Goal: Information Seeking & Learning: Understand process/instructions

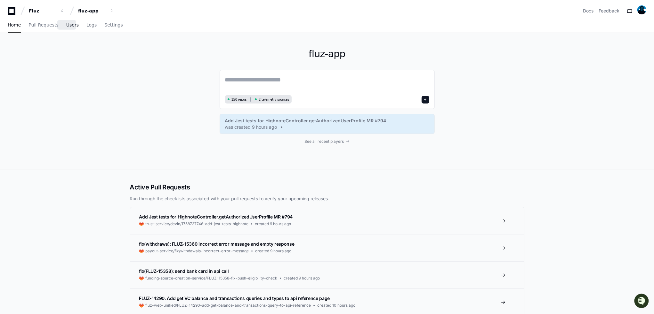
click at [69, 27] on span "Users" at bounding box center [72, 25] width 12 height 4
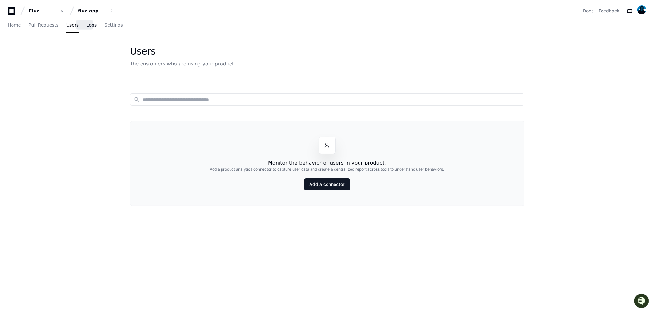
click at [86, 27] on span "Logs" at bounding box center [91, 25] width 10 height 4
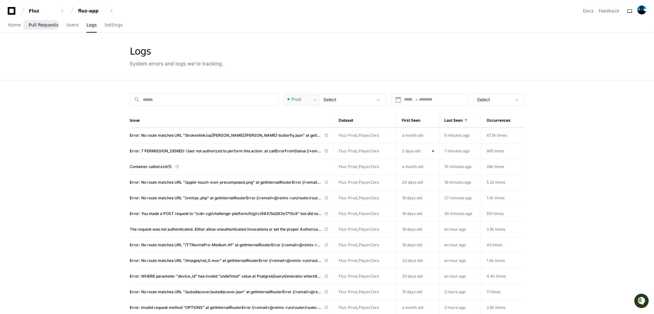
click at [40, 24] on span "Pull Requests" at bounding box center [43, 25] width 30 height 4
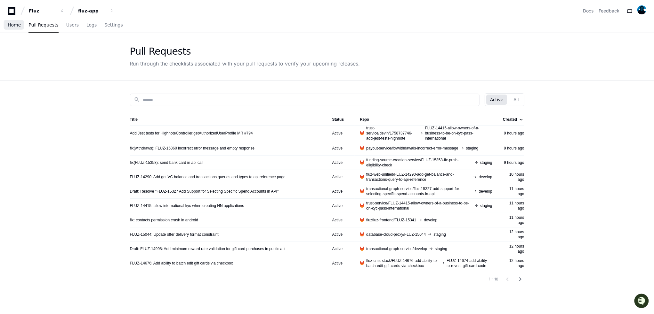
click at [19, 26] on span "Home" at bounding box center [14, 25] width 13 height 4
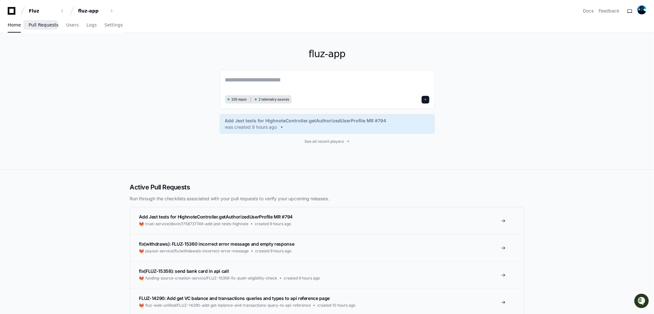
click at [34, 23] on span "Pull Requests" at bounding box center [43, 25] width 30 height 4
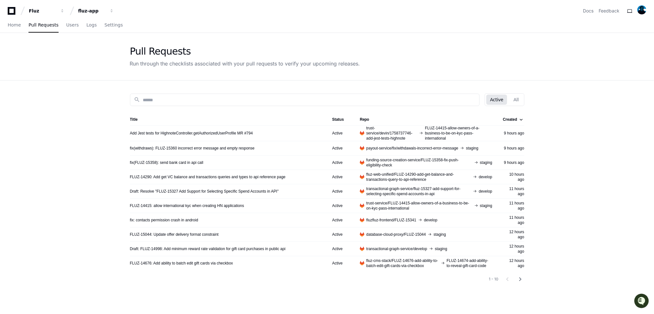
click at [181, 136] on td "Add Jest tests for HighnoteController.getAuthorizedUserProfile MR #794" at bounding box center [228, 133] width 197 height 16
click at [181, 133] on link "Add Jest tests for HighnoteController.getAuthorizedUserProfile MR #794" at bounding box center [191, 133] width 123 height 5
drag, startPoint x: 44, startPoint y: 77, endPoint x: 31, endPoint y: 59, distance: 22.8
click at [42, 75] on div "Pull Requests Run through the checklists associated with your pull requests to …" at bounding box center [327, 57] width 654 height 48
click at [9, 25] on span "Home" at bounding box center [14, 25] width 13 height 4
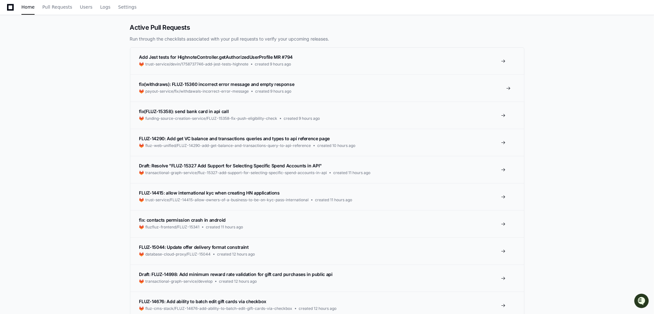
scroll to position [64, 0]
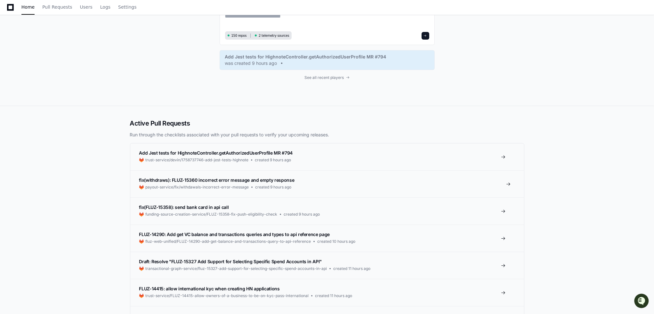
click at [195, 191] on link "fix(withdraws): FLUZ-15360 incorrect error message and empty response .cls-1{fi…" at bounding box center [326, 184] width 393 height 27
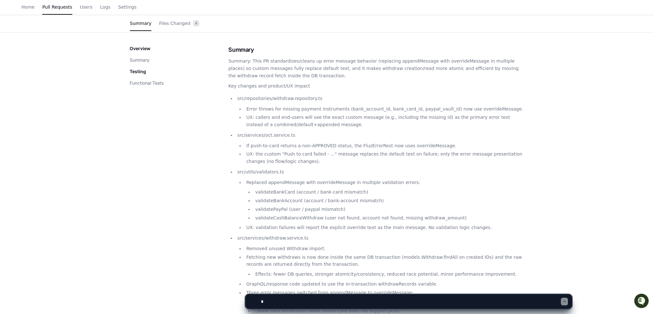
scroll to position [55, 0]
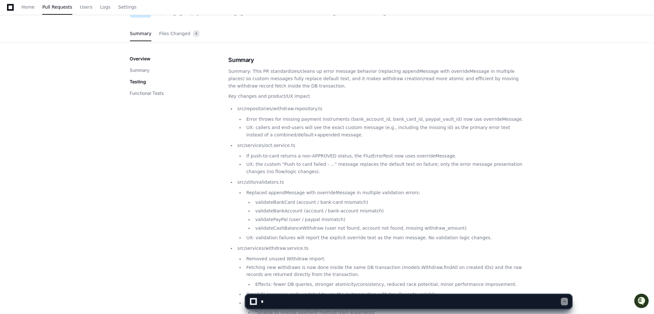
drag, startPoint x: 283, startPoint y: 69, endPoint x: 358, endPoint y: 79, distance: 75.9
click at [417, 141] on ul "src/repositories/withdraw.repository.ts Error throws for missing payment instru…" at bounding box center [376, 224] width 296 height 239
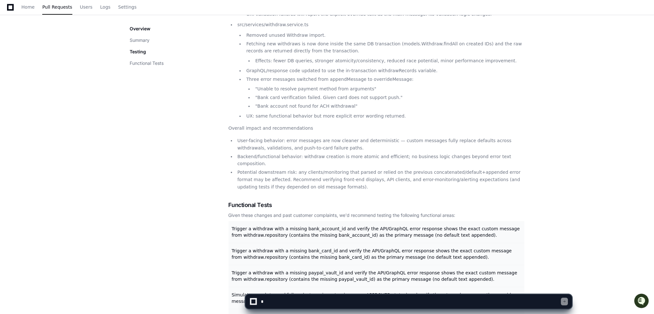
scroll to position [119, 0]
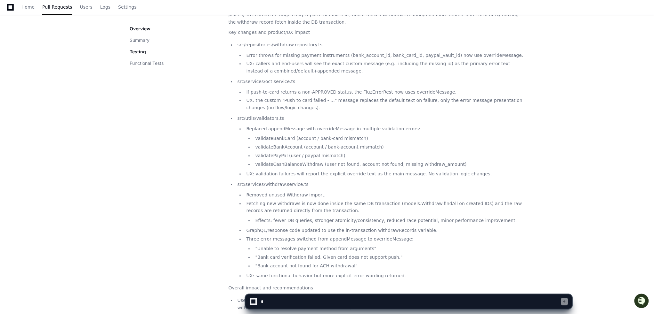
click at [354, 171] on li "UX: validation failures will report the explicit override text as the main mess…" at bounding box center [384, 174] width 280 height 7
